Goal: Find specific page/section: Find specific page/section

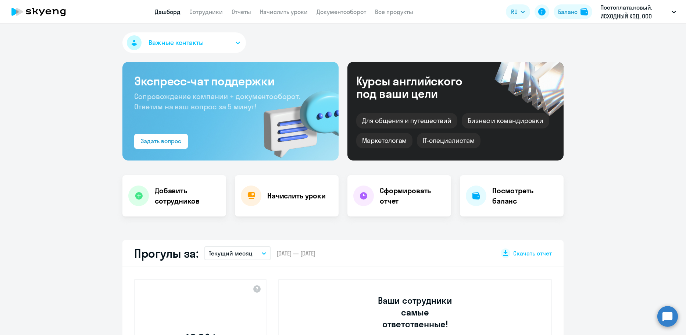
select select "30"
click at [212, 15] on app-menu-item-link "Сотрудники" at bounding box center [205, 11] width 33 height 9
click at [212, 7] on app-menu-item-link "Сотрудники" at bounding box center [205, 11] width 33 height 9
click at [213, 13] on link "Сотрудники" at bounding box center [205, 11] width 33 height 7
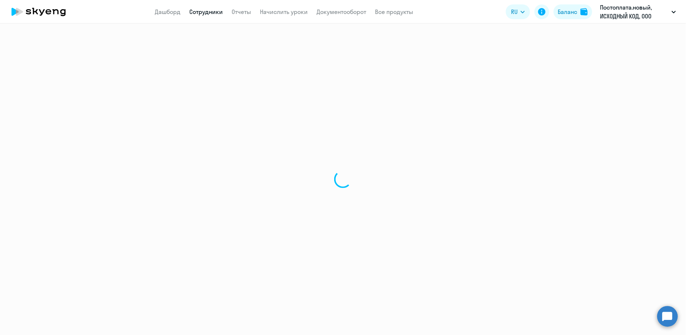
select select "30"
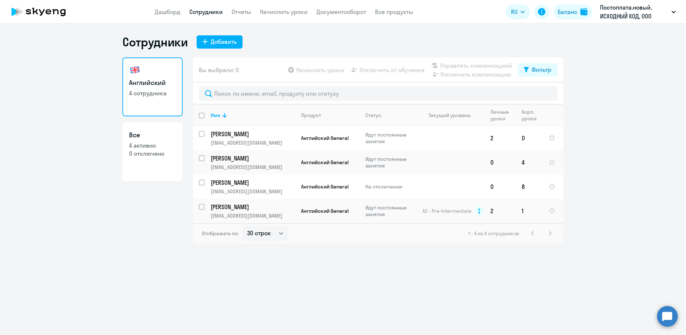
click at [165, 168] on link "Все 4 активно 0 отключено" at bounding box center [152, 151] width 60 height 59
select select "30"
